Goal: Obtain resource: Download file/media

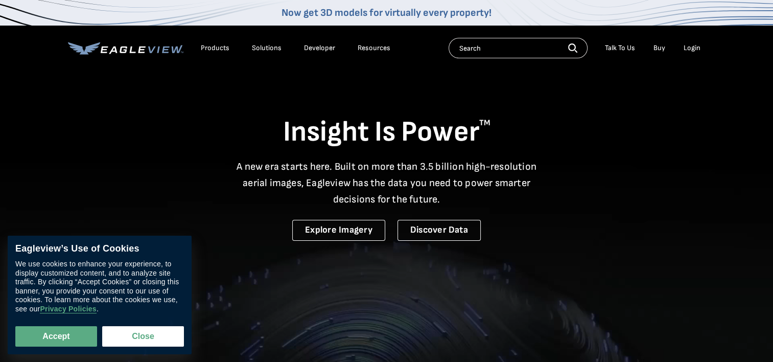
click at [695, 48] on div "Login" at bounding box center [692, 47] width 17 height 9
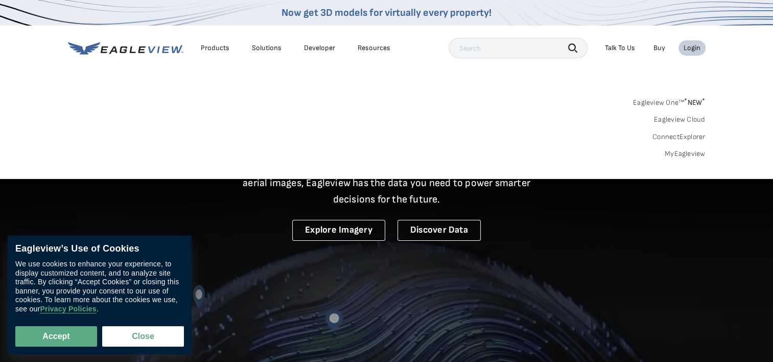
click at [683, 152] on link "MyEagleview" at bounding box center [685, 153] width 41 height 9
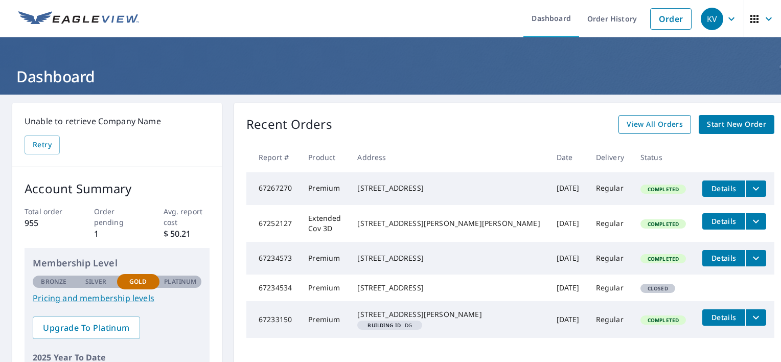
click at [636, 119] on span "View All Orders" at bounding box center [655, 124] width 56 height 13
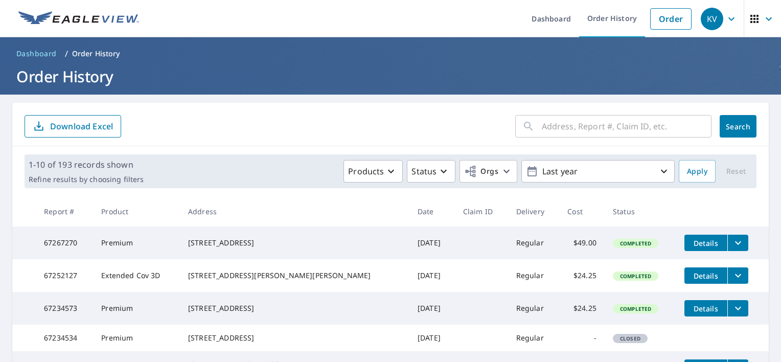
scroll to position [20, 0]
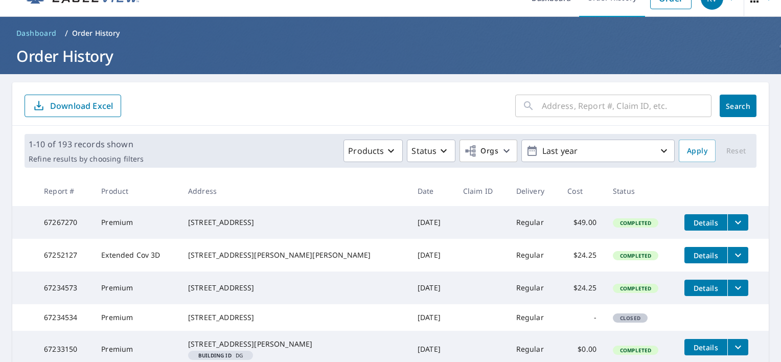
click at [570, 104] on input "text" at bounding box center [627, 105] width 170 height 29
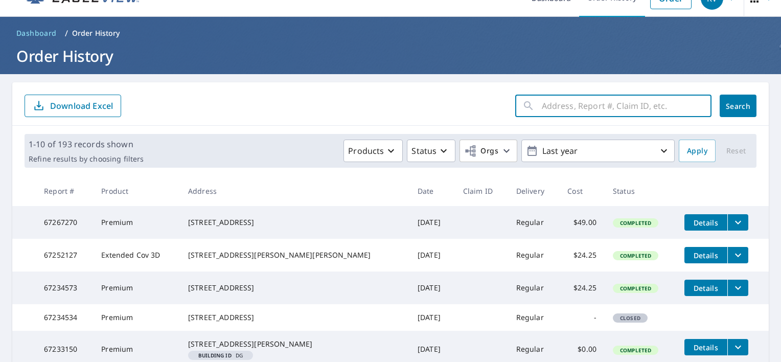
type input "4"
click at [542, 106] on input "106 glenbrook drive middletown" at bounding box center [617, 105] width 150 height 29
type input "706 glenbrook drive middletown"
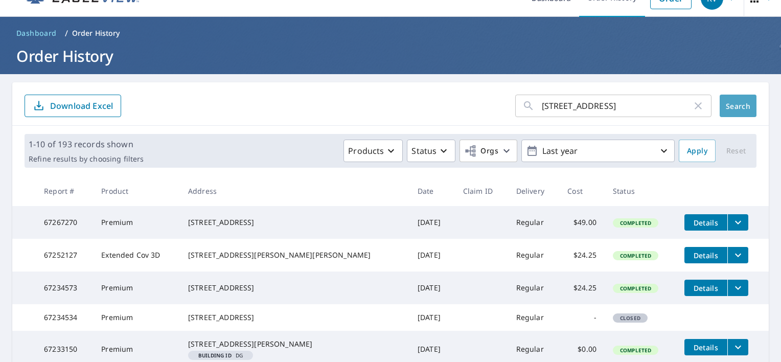
click at [735, 106] on span "Search" at bounding box center [738, 106] width 20 height 10
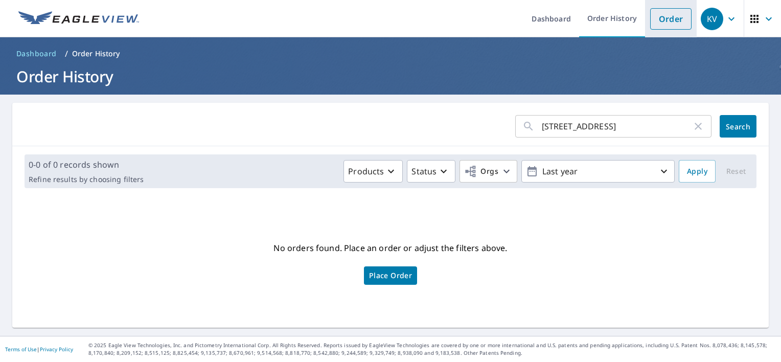
click at [666, 19] on link "Order" at bounding box center [670, 18] width 41 height 21
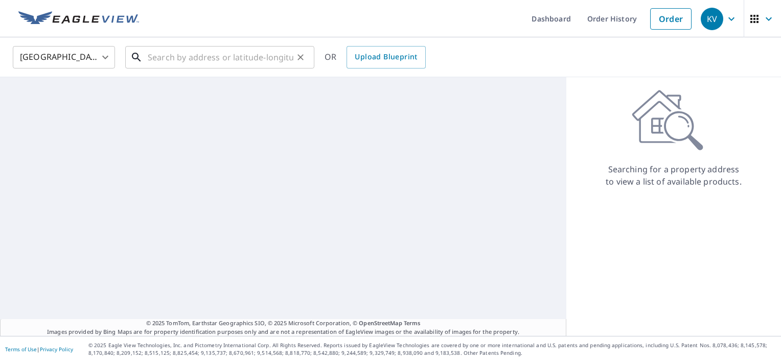
click at [149, 59] on input "text" at bounding box center [221, 57] width 146 height 29
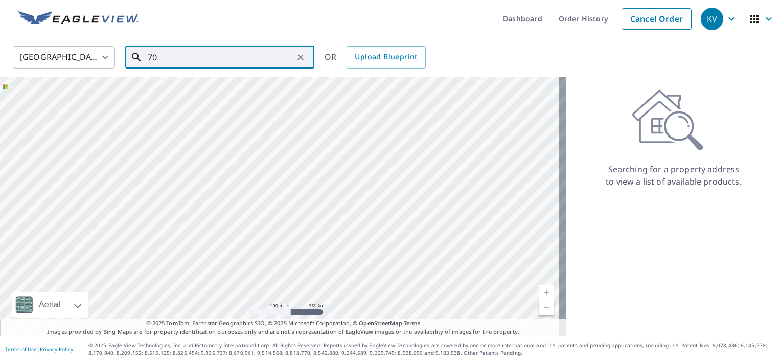
type input "706"
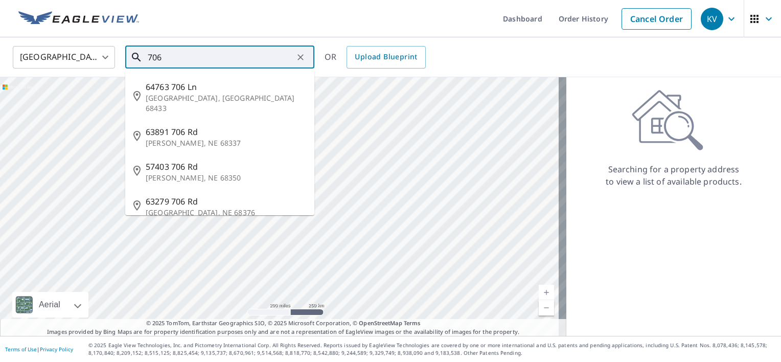
click at [149, 59] on input "706" at bounding box center [221, 57] width 146 height 29
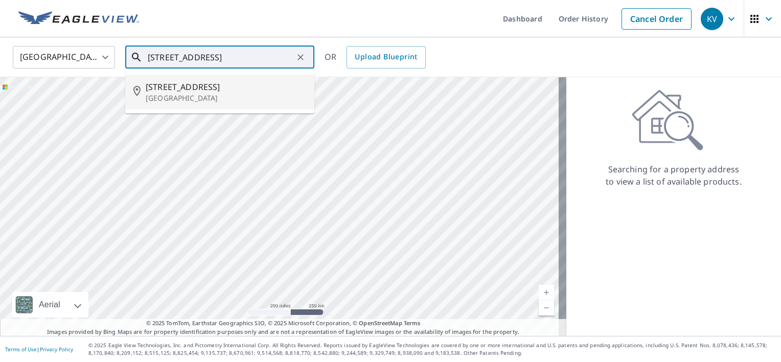
click at [160, 94] on p "Middletown, MD 21769" at bounding box center [226, 98] width 160 height 10
type input "706 Glenbrook Dr Middletown, MD 21769"
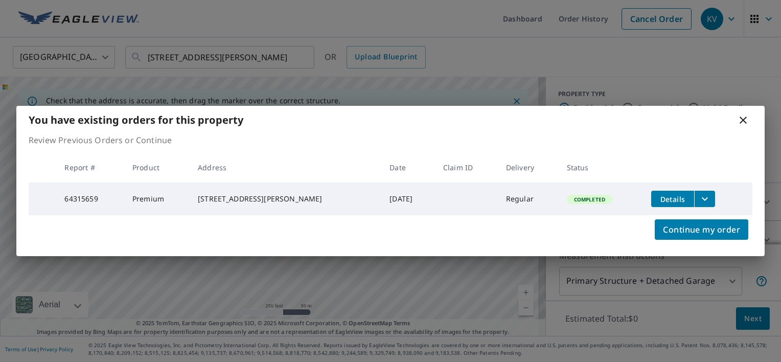
click at [700, 198] on icon "filesDropdownBtn-64315659" at bounding box center [705, 199] width 12 height 12
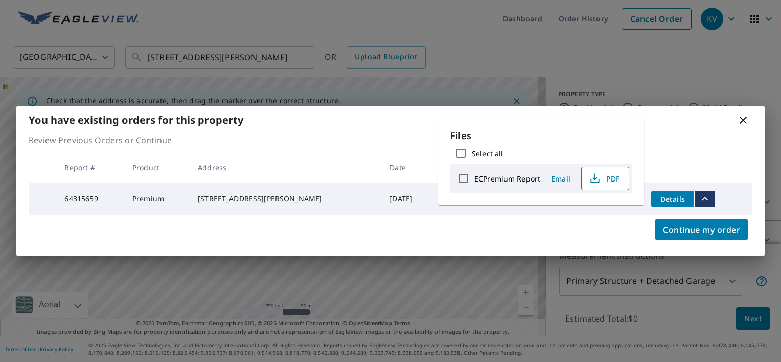
click at [611, 174] on span "PDF" at bounding box center [604, 178] width 33 height 12
click at [741, 117] on icon at bounding box center [743, 120] width 7 height 7
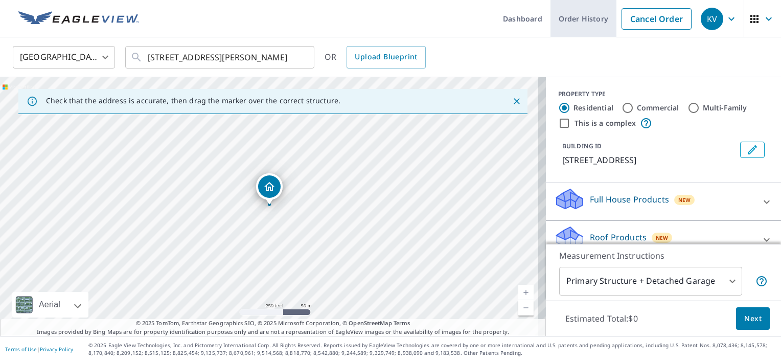
click at [589, 23] on link "Order History" at bounding box center [583, 18] width 66 height 37
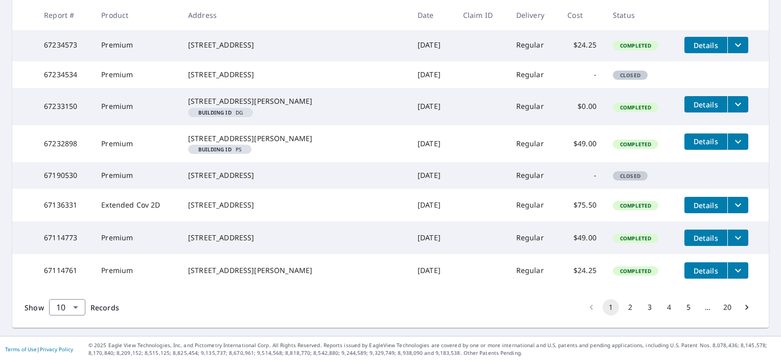
scroll to position [328, 0]
click at [624, 309] on button "2" at bounding box center [630, 307] width 16 height 16
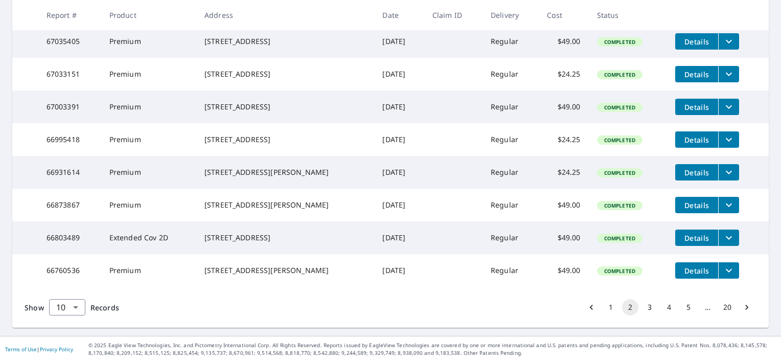
scroll to position [307, 0]
click at [643, 307] on button "3" at bounding box center [649, 307] width 16 height 16
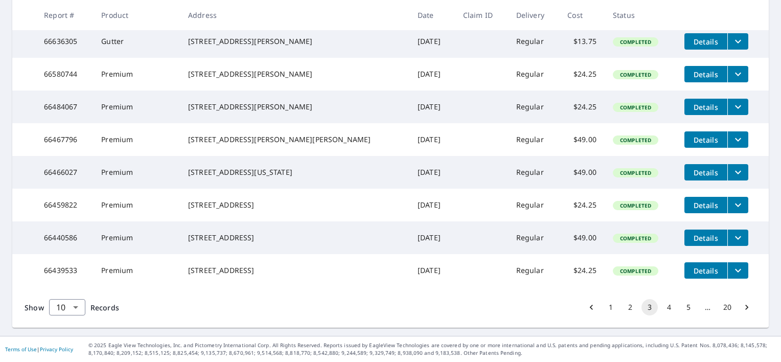
scroll to position [307, 0]
click at [661, 307] on button "4" at bounding box center [669, 307] width 16 height 16
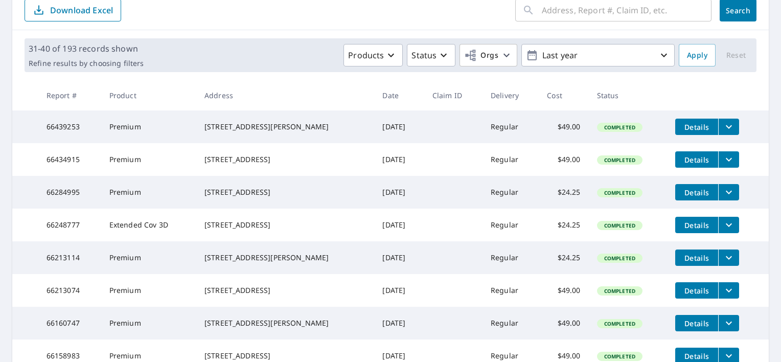
scroll to position [191, 0]
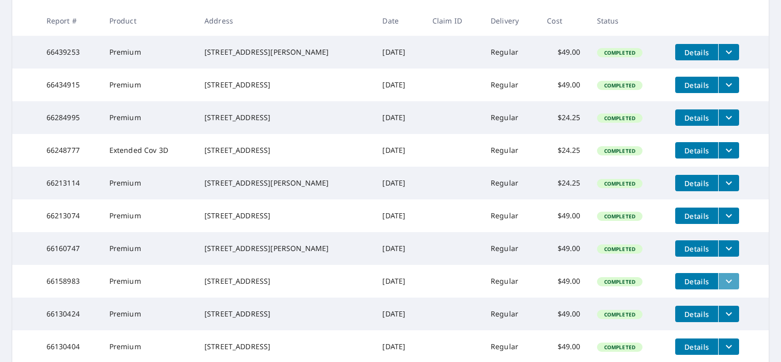
click at [723, 287] on icon "filesDropdownBtn-66158983" at bounding box center [729, 281] width 12 height 12
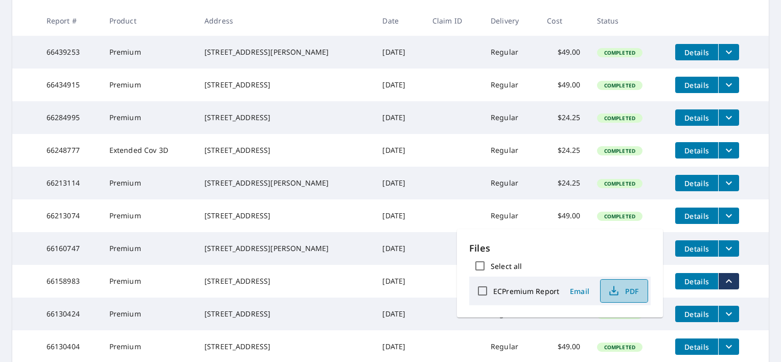
click at [636, 289] on span "PDF" at bounding box center [623, 291] width 33 height 12
